Goal: Task Accomplishment & Management: Use online tool/utility

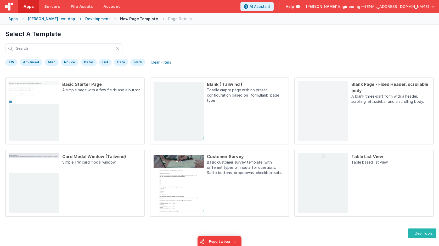
click at [97, 31] on h1 "Select A Template" at bounding box center [219, 34] width 428 height 8
click at [94, 18] on div "Development" at bounding box center [97, 18] width 25 height 5
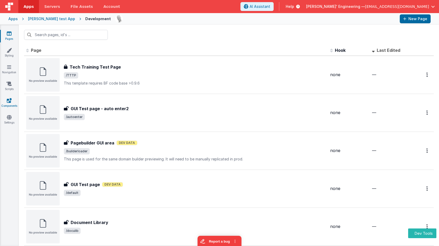
click at [9, 100] on icon at bounding box center [9, 100] width 5 height 5
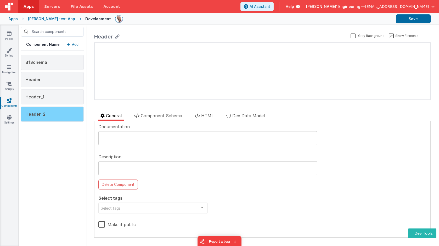
click at [58, 114] on div "Header_2" at bounding box center [52, 113] width 63 height 15
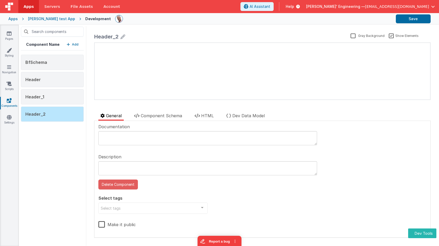
click at [128, 184] on button "Delete Component" at bounding box center [117, 184] width 39 height 10
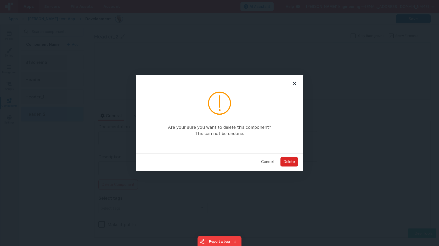
click at [291, 160] on button "Delete" at bounding box center [289, 161] width 18 height 9
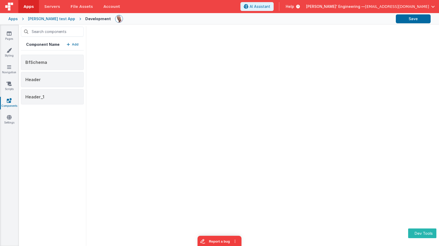
drag, startPoint x: 175, startPoint y: 146, endPoint x: 139, endPoint y: 137, distance: 37.3
click at [175, 146] on div at bounding box center [262, 135] width 353 height 221
click at [64, 128] on div "Component Name Add BfSchema Header Header_1" at bounding box center [52, 135] width 67 height 221
drag, startPoint x: 143, startPoint y: 108, endPoint x: 121, endPoint y: 86, distance: 30.9
click at [143, 108] on div at bounding box center [262, 135] width 353 height 221
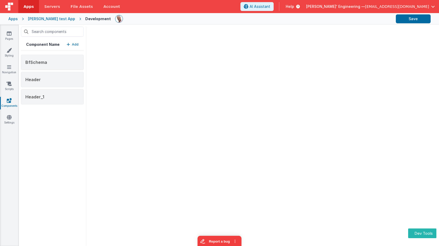
click at [214, 104] on div at bounding box center [262, 135] width 353 height 221
click at [49, 63] on div "BfSchema" at bounding box center [52, 62] width 63 height 15
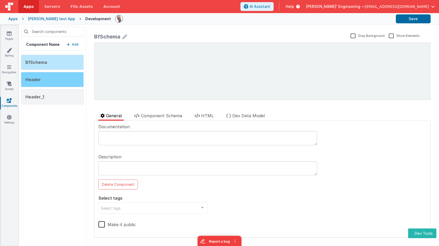
click at [64, 83] on div "Header" at bounding box center [52, 79] width 63 height 15
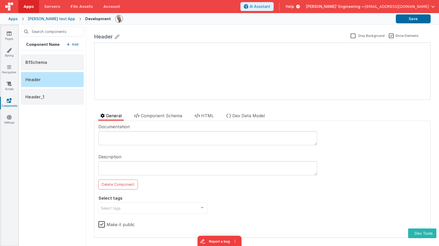
click at [75, 43] on p "Add" at bounding box center [75, 44] width 7 height 5
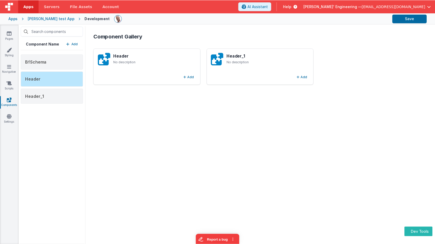
scroll to position [1, 0]
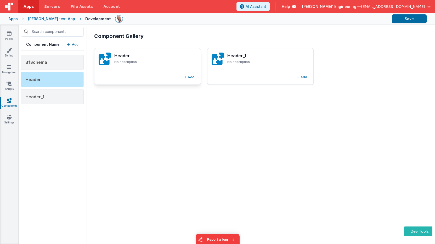
click at [155, 74] on div "Header No description Add" at bounding box center [147, 66] width 107 height 37
drag, startPoint x: 154, startPoint y: 73, endPoint x: 151, endPoint y: 73, distance: 3.5
click at [154, 73] on div "Header No description Add" at bounding box center [147, 66] width 107 height 37
click at [150, 73] on div "Header No description Add" at bounding box center [147, 66] width 107 height 37
drag, startPoint x: 149, startPoint y: 74, endPoint x: 144, endPoint y: 75, distance: 5.3
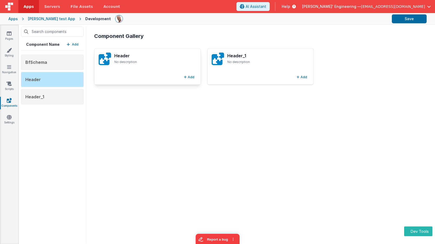
click at [149, 74] on div "Add" at bounding box center [148, 77] width 98 height 6
drag, startPoint x: 139, startPoint y: 75, endPoint x: 133, endPoint y: 73, distance: 6.5
click at [138, 75] on div "Add" at bounding box center [148, 77] width 98 height 6
drag, startPoint x: 133, startPoint y: 73, endPoint x: 169, endPoint y: 148, distance: 83.3
click at [136, 87] on div "Header No description Add Header_1 No description Add" at bounding box center [260, 68] width 332 height 41
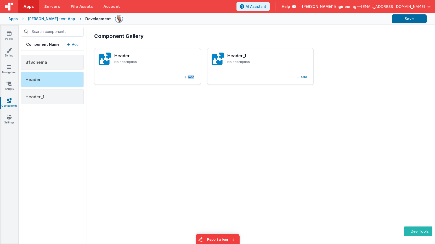
click at [160, 113] on div "Component Gallery Header No description Add Header_1 No description Add" at bounding box center [260, 133] width 341 height 211
click at [63, 61] on div "BfSchema" at bounding box center [52, 62] width 63 height 15
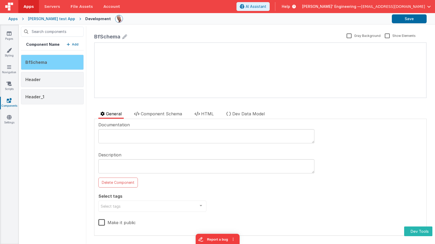
scroll to position [0, 0]
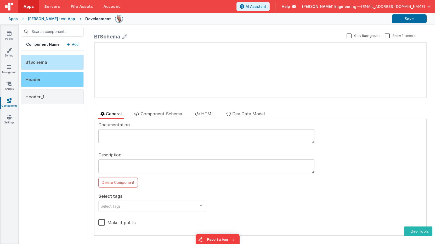
click at [61, 75] on div "Header" at bounding box center [52, 79] width 63 height 15
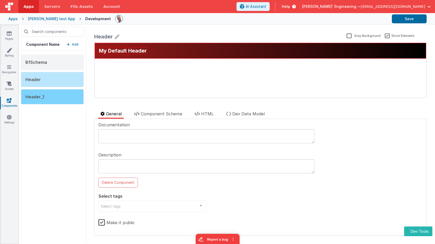
click at [60, 90] on div "Header_1" at bounding box center [52, 96] width 63 height 15
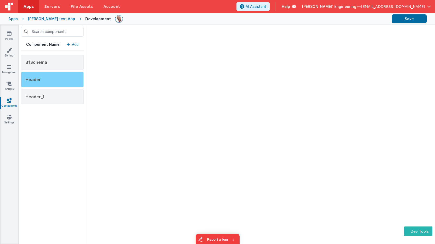
click at [64, 75] on div "Header" at bounding box center [52, 79] width 63 height 15
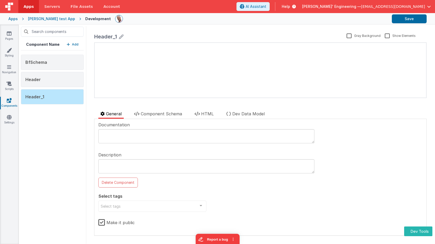
drag, startPoint x: 208, startPoint y: 113, endPoint x: 207, endPoint y: 120, distance: 6.6
click at [208, 113] on span "HTML" at bounding box center [207, 113] width 13 height 5
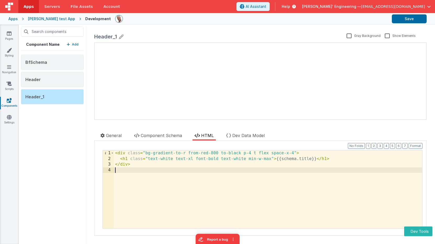
drag, startPoint x: 190, startPoint y: 174, endPoint x: 185, endPoint y: 173, distance: 4.7
click at [190, 174] on div "< div class = "bg-gradient-to-r from-red-800 to-black p-4 t flex space-x-4" > <…" at bounding box center [268, 194] width 308 height 89
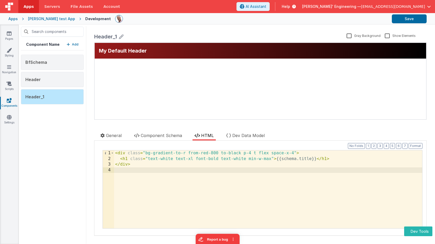
drag, startPoint x: 179, startPoint y: 75, endPoint x: 243, endPoint y: 54, distance: 67.6
click at [179, 75] on div "My Default Header update page model (See schema to hide after dev) { "component…" at bounding box center [260, 81] width 331 height 76
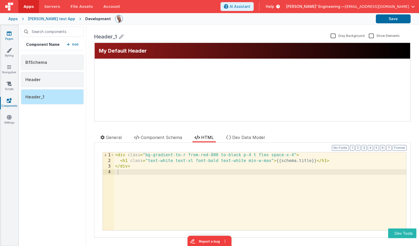
click at [8, 32] on icon at bounding box center [9, 33] width 5 height 5
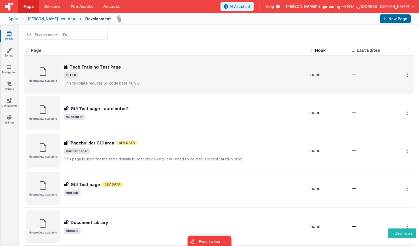
click at [127, 77] on span "/TTTP" at bounding box center [185, 75] width 242 height 6
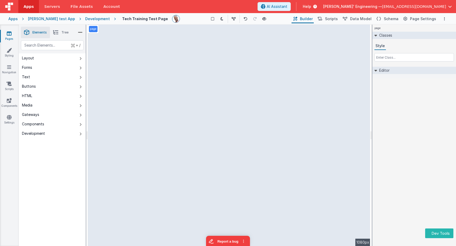
click at [80, 124] on icon at bounding box center [80, 124] width 2 height 4
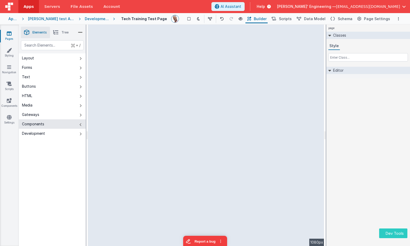
click at [391, 235] on button "Dev Tools" at bounding box center [393, 233] width 28 height 10
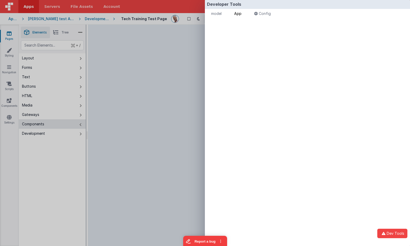
click at [239, 14] on span "App" at bounding box center [237, 13] width 7 height 4
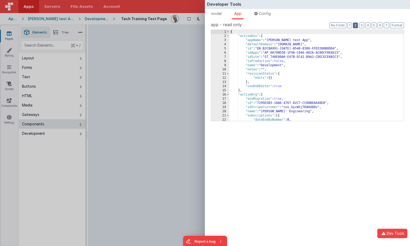
drag, startPoint x: 356, startPoint y: 25, endPoint x: 310, endPoint y: 32, distance: 46.2
click at [356, 25] on button "2" at bounding box center [355, 25] width 5 height 6
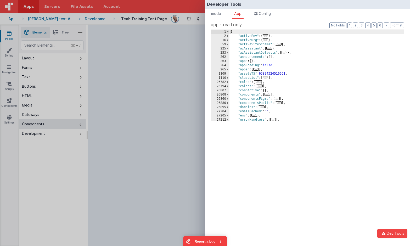
click at [279, 98] on span "..." at bounding box center [277, 98] width 6 height 3
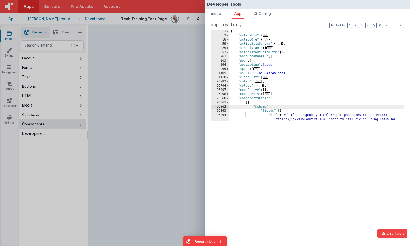
click at [283, 105] on div "{ "activeEnv" : { ... } , "activeOrg" : { ... } , "activeSiteSchema" : { ... } …" at bounding box center [316, 87] width 174 height 116
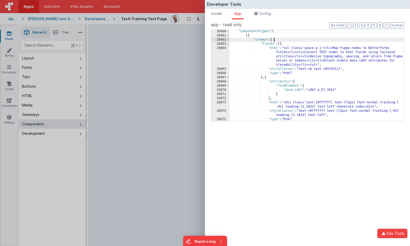
scroll to position [68, 0]
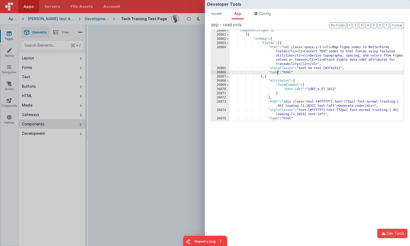
click at [277, 72] on div ""componentsFigma" : [ [{ "schema" : { "fields" : [{ "html" : "<ul class='space-…" at bounding box center [316, 77] width 174 height 99
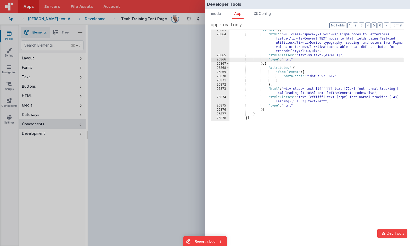
scroll to position [81, 0]
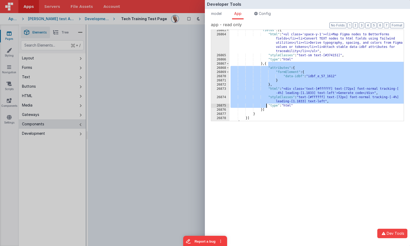
drag, startPoint x: 269, startPoint y: 64, endPoint x: 265, endPoint y: 106, distance: 42.0
click at [265, 106] on div ""fields" : [{ "html" : "<ul class='space-y-1'><li>Map Figma nodes to BetterForm…" at bounding box center [316, 77] width 174 height 99
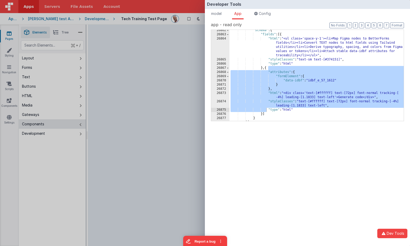
click at [301, 96] on div ""schema" : { "fields" : [{ "html" : "<ul class='space-y-1'><li>Map Figma nodes …" at bounding box center [316, 77] width 174 height 99
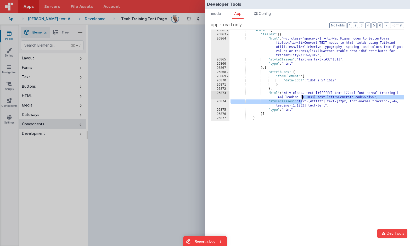
click at [345, 99] on div ""schema" : { "fields" : [{ "html" : "<ul class='space-y-1'><li>Map Figma nodes …" at bounding box center [316, 77] width 174 height 99
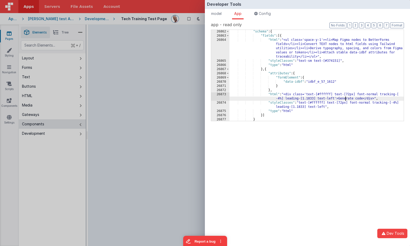
scroll to position [76, 0]
drag, startPoint x: 361, startPoint y: 98, endPoint x: 338, endPoint y: 98, distance: 22.5
click at [338, 98] on div "[{ "schema" : { "fields" : [{ "html" : "<ul class='space-y-1'><li>Map Figma nod…" at bounding box center [316, 75] width 174 height 99
click at [330, 93] on div ""schema" : { "fields" : [{ "html" : "<ul class='space-y-1'><li>Map Figma nodes …" at bounding box center [316, 78] width 174 height 99
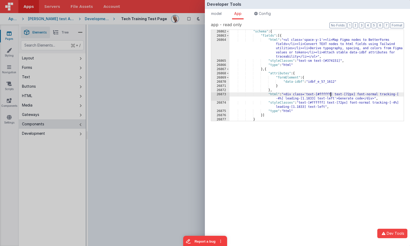
scroll to position [76, 0]
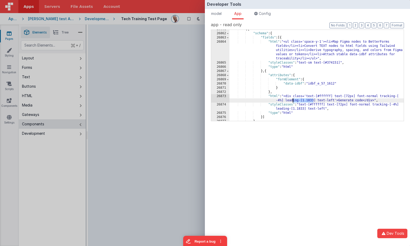
drag, startPoint x: 313, startPoint y: 98, endPoint x: 305, endPoint y: 96, distance: 8.0
click at [292, 99] on div "[{ "schema" : { "fields" : [{ "html" : "<ul class='space-y-1'><li>Map Figma nod…" at bounding box center [316, 76] width 174 height 99
click at [317, 89] on div ""schema" : { "fields" : [{ "html" : "<ul class='space-y-1'><li>Map Figma nodes …" at bounding box center [316, 79] width 174 height 99
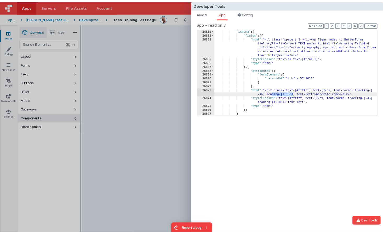
scroll to position [74, 0]
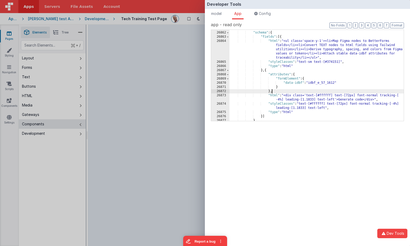
click at [179, 76] on div "Developer Tools model App Params Log (1) Misc Windows Config model - read only …" at bounding box center [205, 123] width 410 height 246
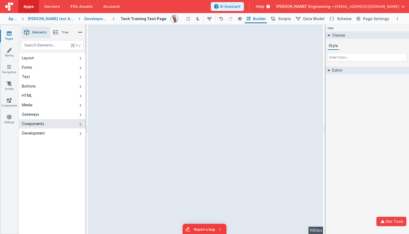
click at [61, 166] on div "+ / Layout Forms Text Buttons HTML Media Gateways Components Development Page P…" at bounding box center [52, 149] width 67 height 219
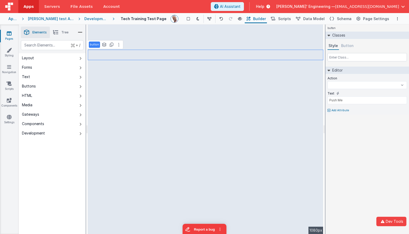
click at [79, 131] on button "Development" at bounding box center [52, 133] width 67 height 9
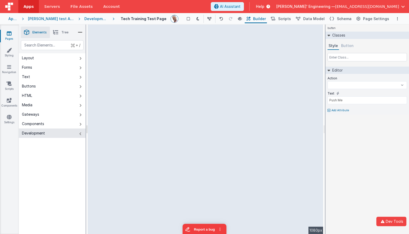
select select
type input "source"
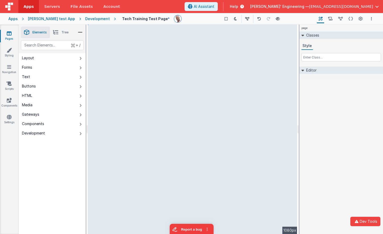
click at [79, 131] on button "Development" at bounding box center [52, 133] width 67 height 9
click at [36, 122] on div "Components" at bounding box center [33, 123] width 22 height 5
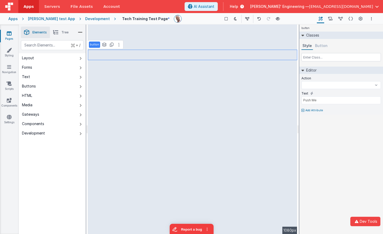
click at [66, 33] on span "Tree" at bounding box center [64, 32] width 7 height 4
select select
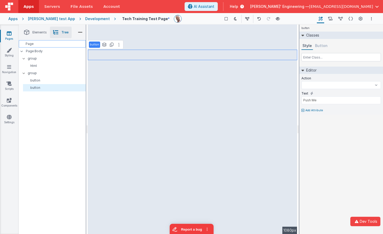
drag, startPoint x: 45, startPoint y: 46, endPoint x: 81, endPoint y: 45, distance: 36.4
click at [45, 46] on div "Page" at bounding box center [52, 43] width 67 height 7
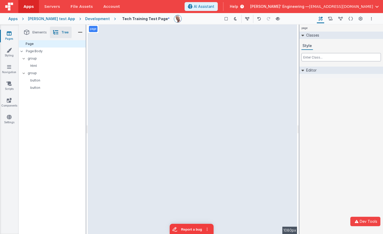
click at [335, 59] on input "text" at bounding box center [340, 57] width 79 height 8
type input "bf-white"
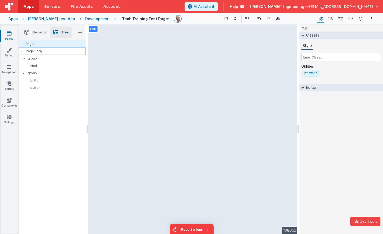
click at [38, 53] on p "Page Body" at bounding box center [56, 51] width 60 height 4
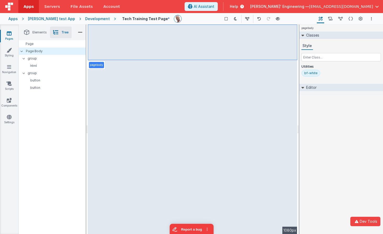
click at [311, 75] on div "bf-white" at bounding box center [310, 73] width 13 height 4
type input "bg-white"
click at [67, 45] on div "Page" at bounding box center [52, 43] width 67 height 7
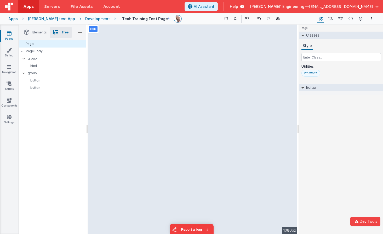
click at [313, 71] on div "bf-white" at bounding box center [310, 73] width 13 height 4
click at [307, 73] on input "bf-white" at bounding box center [314, 74] width 21 height 6
type input "bg-white"
click at [309, 60] on input "text" at bounding box center [340, 57] width 79 height 8
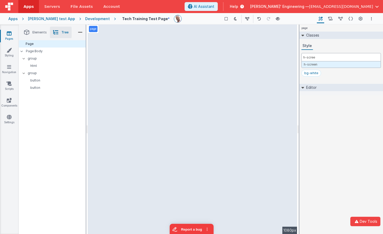
type input "h-screen"
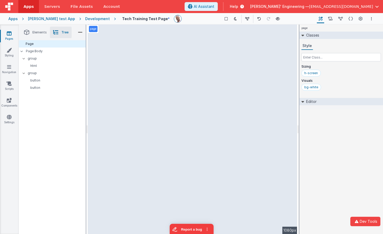
click at [40, 34] on span "Elements" at bounding box center [39, 32] width 14 height 4
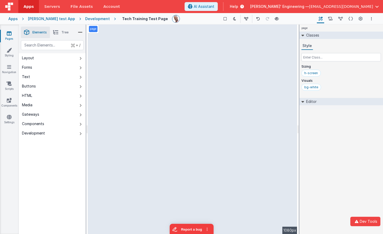
click at [59, 134] on button "Development" at bounding box center [52, 133] width 67 height 9
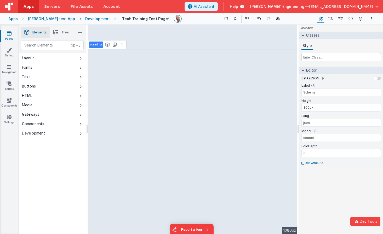
click at [80, 135] on icon at bounding box center [80, 134] width 2 height 4
type input "Push Me"
select select
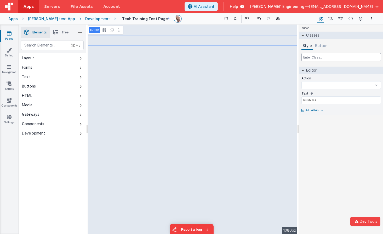
click at [315, 57] on input "text" at bounding box center [340, 57] width 79 height 8
type input "t"
select select
type input "te"
select select
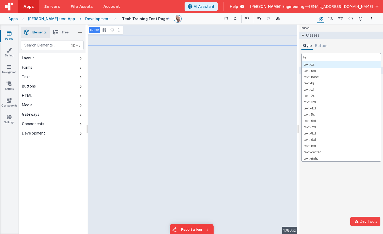
type input "tex"
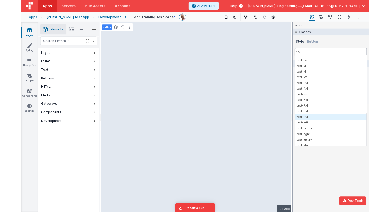
scroll to position [13, 0]
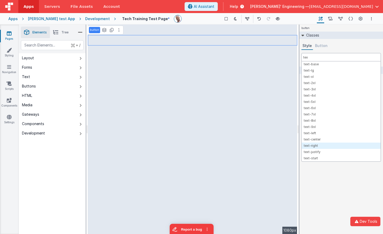
select select
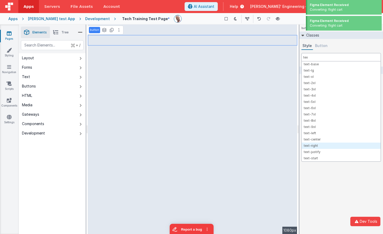
type input "tex"
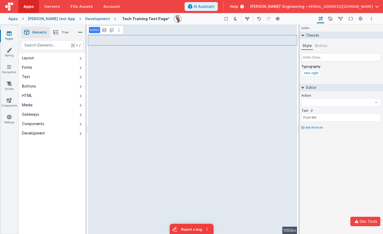
click at [70, 228] on div "+ / Layout Forms Text Buttons HTML Media Gateways Components Development Page P…" at bounding box center [52, 149] width 67 height 219
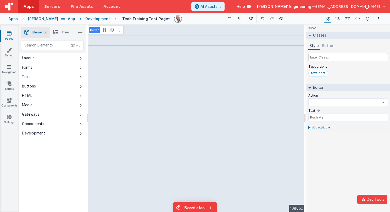
drag, startPoint x: 53, startPoint y: 155, endPoint x: 52, endPoint y: 139, distance: 15.7
click at [53, 155] on div "+ / Layout Forms Text Buttons HTML Media Gateways Components Development Page P…" at bounding box center [52, 138] width 67 height 197
click at [52, 130] on button "Development" at bounding box center [52, 133] width 67 height 9
select select
type input "S"
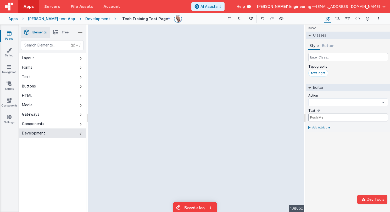
select select
type input "Sel"
select select
type input "Sele"
select select
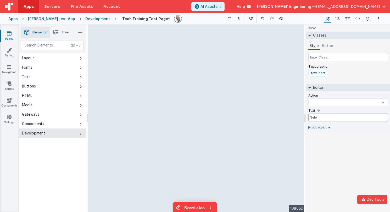
type input "Selec"
select select
type input "Select"
select select
type input "Select"
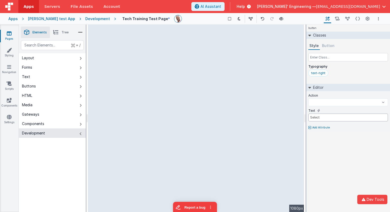
select select
type input "Select S"
select select
type input "Select Se"
select select
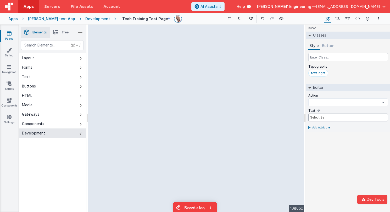
type input "Select Sea"
select select
type input "Select Seat"
select select
type input "Select Seats"
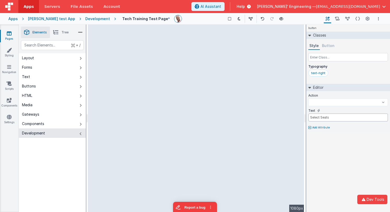
select select
type input "Select Seats"
click at [346, 149] on div "button Classes Style Button Typography text-right Editor Action onFormLoad BigF…" at bounding box center [348, 119] width 84 height 188
select select
type input "source"
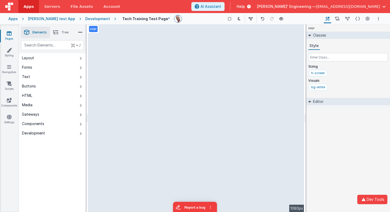
click at [75, 132] on button "Development" at bounding box center [52, 133] width 67 height 9
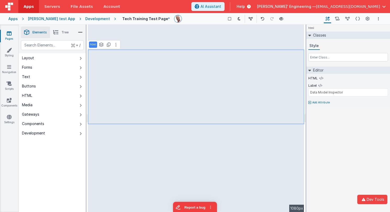
click at [81, 135] on icon at bounding box center [80, 134] width 2 height 4
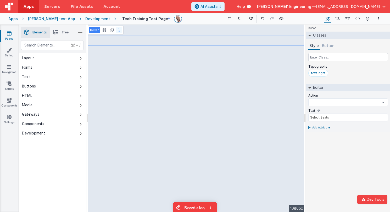
click at [119, 32] on button at bounding box center [119, 30] width 6 height 6
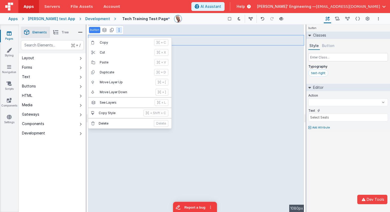
click at [355, 166] on div "button Classes Style Button Typography text-right Editor Action onFormLoad BigF…" at bounding box center [348, 119] width 84 height 188
drag, startPoint x: 75, startPoint y: 133, endPoint x: 78, endPoint y: 131, distance: 3.8
click at [75, 133] on button "Development" at bounding box center [52, 133] width 67 height 9
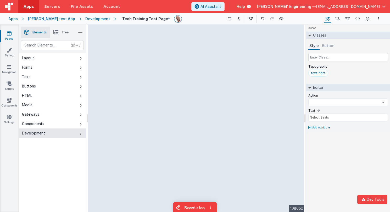
click at [80, 134] on icon at bounding box center [80, 134] width 2 height 4
select select
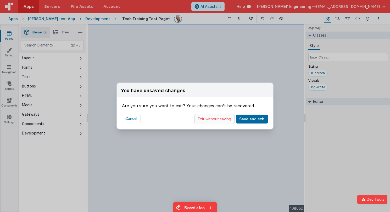
click at [233, 120] on button "Exit without saving" at bounding box center [214, 119] width 40 height 10
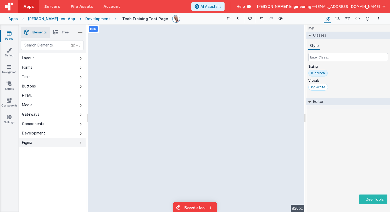
click at [80, 144] on icon at bounding box center [80, 143] width 2 height 4
click at [78, 144] on button "Figma" at bounding box center [52, 142] width 67 height 9
click at [82, 144] on button "Figma" at bounding box center [52, 142] width 67 height 9
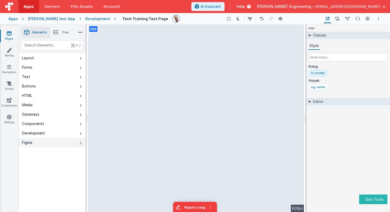
click at [82, 144] on button "Figma" at bounding box center [52, 142] width 67 height 9
click at [81, 134] on icon at bounding box center [80, 134] width 2 height 4
click at [82, 145] on button "Figma" at bounding box center [52, 142] width 67 height 9
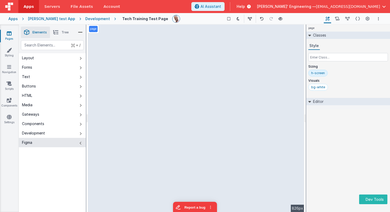
click at [82, 145] on button "Figma" at bounding box center [52, 142] width 67 height 9
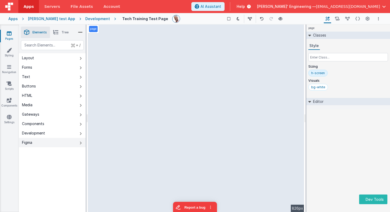
click at [82, 145] on button "Figma" at bounding box center [52, 142] width 67 height 9
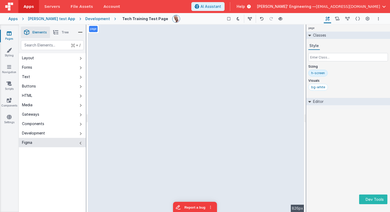
click at [82, 145] on button "Figma" at bounding box center [52, 142] width 67 height 9
click at [81, 145] on button "Figma" at bounding box center [52, 142] width 67 height 9
click at [81, 133] on icon at bounding box center [80, 134] width 2 height 4
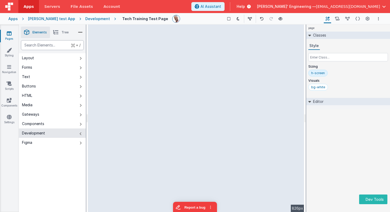
click at [56, 47] on div "text" at bounding box center [52, 45] width 63 height 10
type div "j"
click at [78, 141] on button "Figma" at bounding box center [52, 142] width 67 height 9
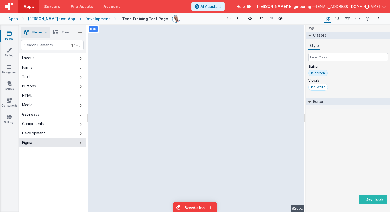
click at [81, 144] on icon at bounding box center [80, 143] width 2 height 4
drag, startPoint x: 83, startPoint y: 134, endPoint x: 88, endPoint y: 132, distance: 4.9
click at [83, 134] on button "Development" at bounding box center [52, 133] width 67 height 9
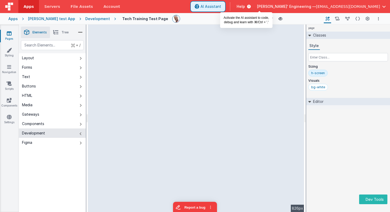
click at [221, 5] on span "AI Assistant" at bounding box center [210, 6] width 21 height 5
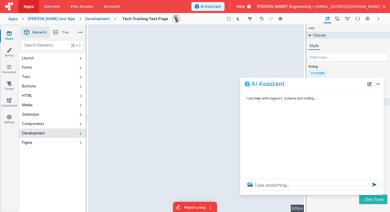
drag, startPoint x: 147, startPoint y: 95, endPoint x: 322, endPoint y: 86, distance: 175.1
click at [322, 86] on div "AI Assistant" at bounding box center [304, 84] width 120 height 6
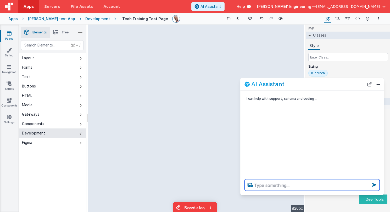
drag, startPoint x: 284, startPoint y: 186, endPoint x: 278, endPoint y: 147, distance: 39.1
click at [284, 186] on textarea at bounding box center [311, 186] width 135 height 12
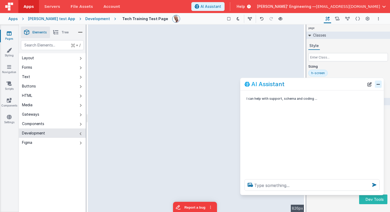
click at [376, 83] on button "Close" at bounding box center [377, 84] width 7 height 7
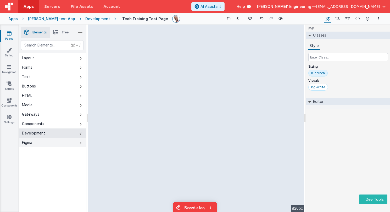
click at [43, 144] on button "Figma" at bounding box center [52, 142] width 67 height 9
click at [77, 133] on button "Development" at bounding box center [52, 133] width 67 height 9
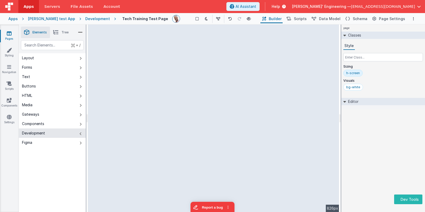
click at [81, 133] on icon at bounding box center [80, 134] width 2 height 4
click at [339, 39] on div at bounding box center [340, 119] width 2 height 188
click at [7, 105] on link "Components" at bounding box center [9, 103] width 19 height 10
click at [323, 31] on div "page --> 960px" at bounding box center [213, 119] width 251 height 188
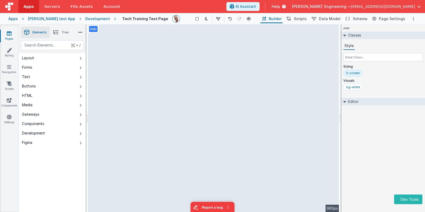
click at [323, 37] on div "page --> 960px" at bounding box center [213, 119] width 251 height 188
drag, startPoint x: 311, startPoint y: 42, endPoint x: 219, endPoint y: 41, distance: 92.0
click at [310, 42] on div "page --> 960px" at bounding box center [213, 119] width 251 height 188
click at [195, 39] on div "page --> 960px" at bounding box center [213, 119] width 251 height 188
click at [322, 39] on div "page --> 960px" at bounding box center [213, 119] width 251 height 188
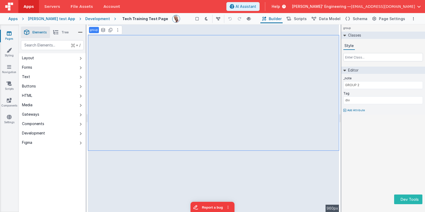
type input "Select Seats"
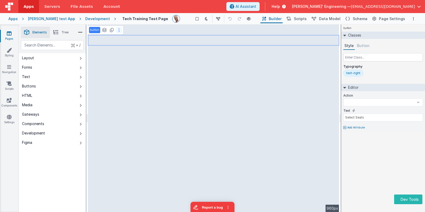
click at [120, 32] on button at bounding box center [119, 30] width 6 height 6
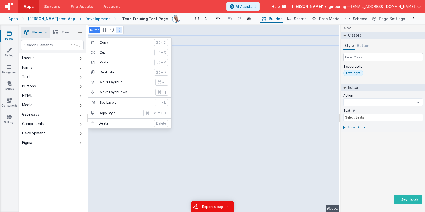
click at [201, 208] on button "Report a bug" at bounding box center [212, 206] width 44 height 11
select select
type input "Schema"
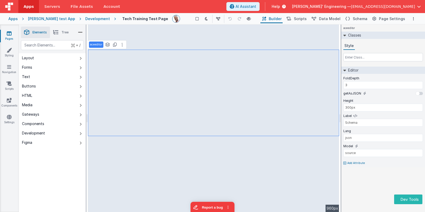
type input "Select Seats"
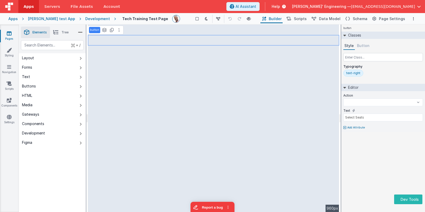
click at [57, 28] on div "Saved Duplicating Page" at bounding box center [231, 27] width 425 height 4
click at [56, 31] on icon at bounding box center [55, 32] width 5 height 7
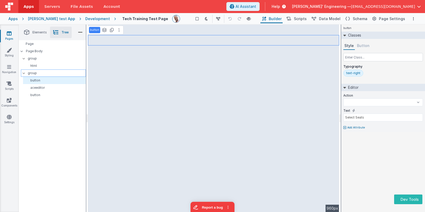
select select
click at [37, 75] on p "group" at bounding box center [57, 73] width 58 height 6
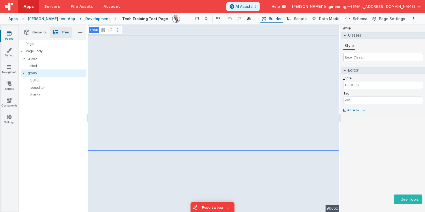
click at [118, 30] on button at bounding box center [118, 30] width 6 height 6
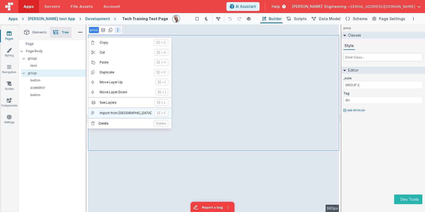
type input "Select Seats"
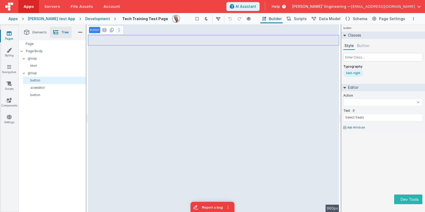
click at [118, 31] on icon at bounding box center [118, 30] width 1 height 4
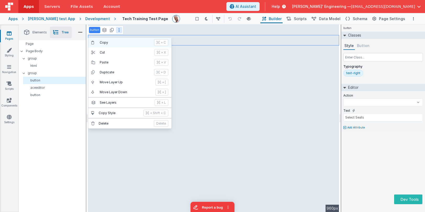
click at [118, 43] on p "Copy" at bounding box center [125, 43] width 51 height 4
select select
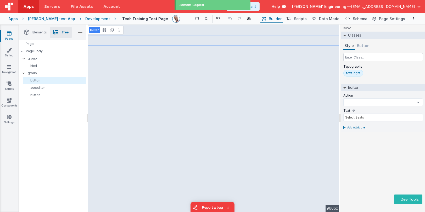
type input "Push Me"
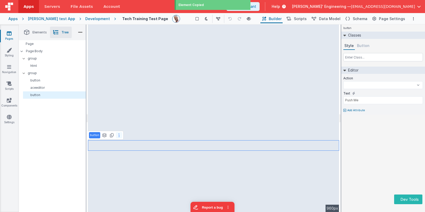
click at [118, 135] on icon at bounding box center [118, 135] width 1 height 4
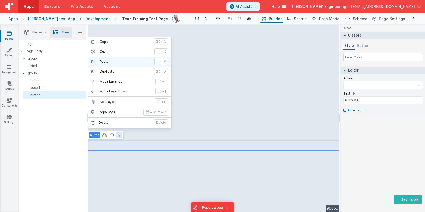
click at [113, 61] on p "Paste" at bounding box center [126, 62] width 52 height 4
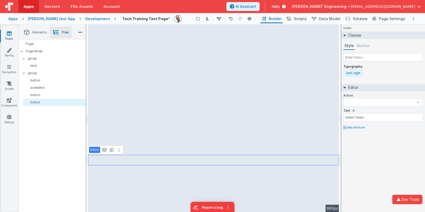
select select
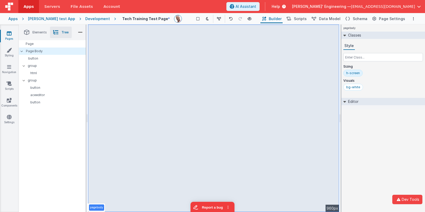
click at [314, 27] on div "Saved Duplicating Page" at bounding box center [231, 27] width 425 height 4
click at [90, 16] on div "Development" at bounding box center [97, 18] width 25 height 5
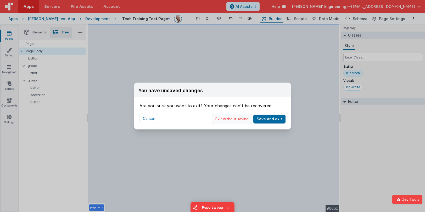
click at [237, 121] on button "Exit without saving" at bounding box center [232, 119] width 40 height 10
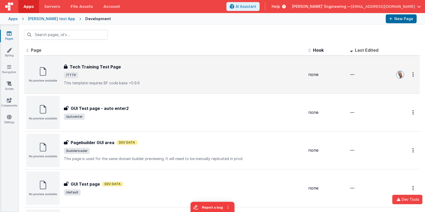
click at [300, 85] on p "This template requires BF code base >0.9.6" at bounding box center [184, 83] width 240 height 5
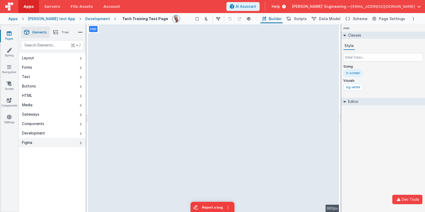
click at [74, 142] on button "Figma" at bounding box center [52, 142] width 67 height 9
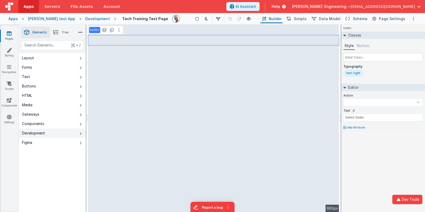
click at [83, 136] on button "Development" at bounding box center [52, 133] width 67 height 9
select select
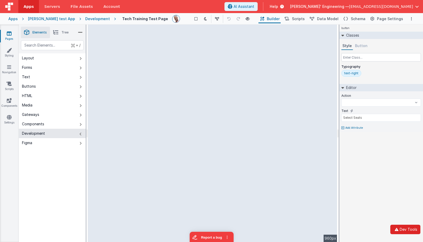
select select
